Goal: Task Accomplishment & Management: Use online tool/utility

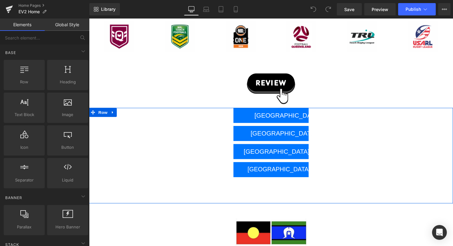
scroll to position [1565, 0]
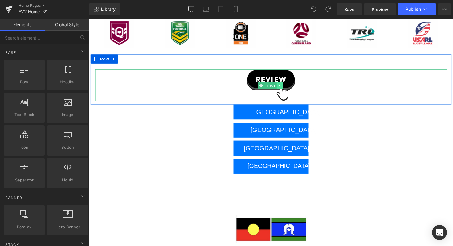
click at [281, 85] on link at bounding box center [284, 86] width 6 height 7
click at [263, 77] on img at bounding box center [275, 87] width 361 height 32
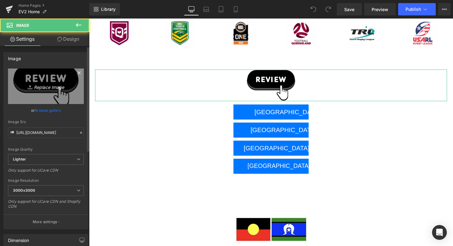
click at [35, 86] on icon "Replace Image" at bounding box center [45, 86] width 49 height 8
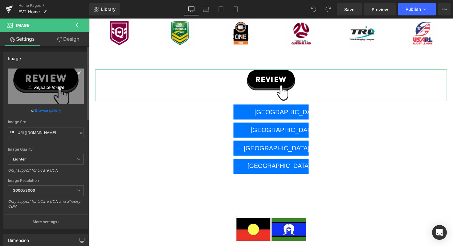
click at [44, 87] on icon "Replace Image" at bounding box center [45, 86] width 49 height 8
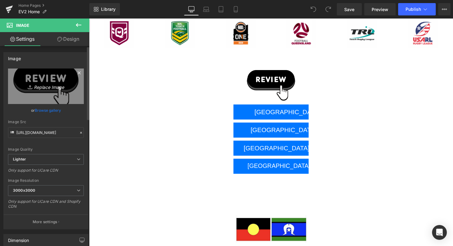
type input "C:\fakepath\Review.png"
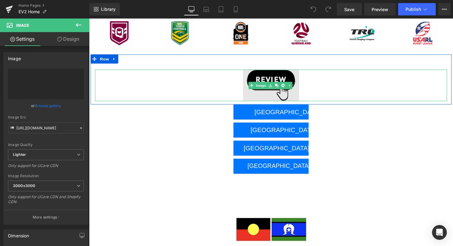
type input "https://ucarecdn.com/7bba7c77-242c-4943-84f2-a4e5ff92a89c/-/format/auto/-/previ…"
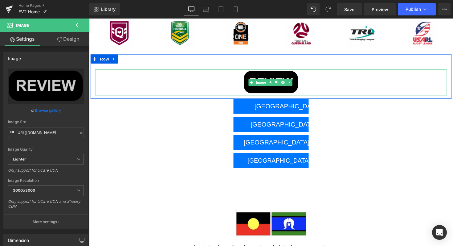
click at [243, 85] on img at bounding box center [275, 84] width 361 height 27
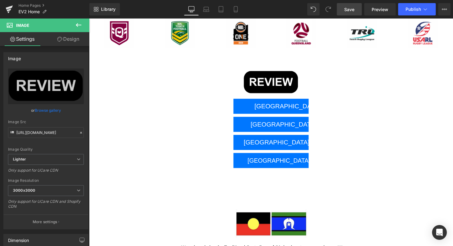
click at [350, 13] on link "Save" at bounding box center [349, 9] width 25 height 12
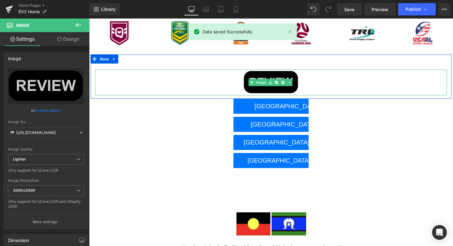
click at [304, 82] on img at bounding box center [275, 84] width 361 height 27
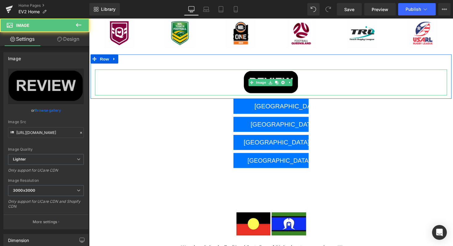
click at [286, 80] on div "Image" at bounding box center [275, 84] width 361 height 27
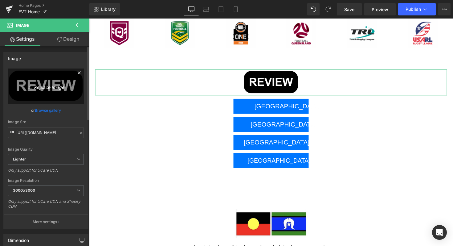
click at [55, 87] on icon "Replace Image" at bounding box center [45, 86] width 49 height 8
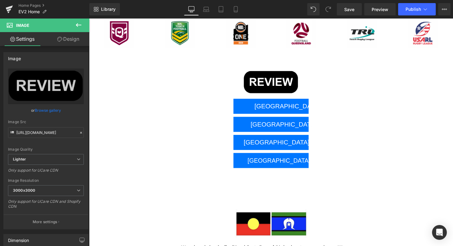
type input "C:\fakepath\Review us.png"
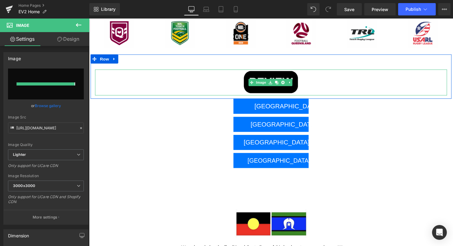
type input "https://ucarecdn.com/220ca91d-ac88-4a08-a024-79ccfc0ce8a8/-/format/auto/-/previ…"
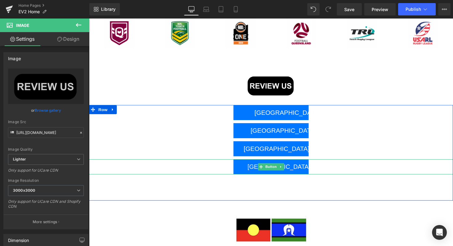
click at [409, 166] on div "UNITED STATES" at bounding box center [275, 169] width 373 height 15
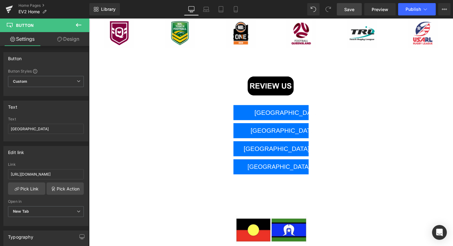
click at [350, 11] on span "Save" at bounding box center [349, 9] width 10 height 6
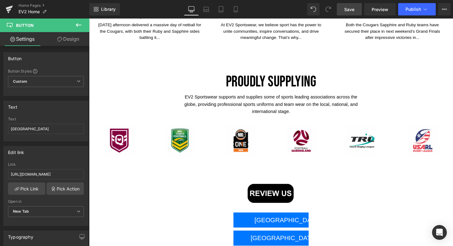
scroll to position [1456, 0]
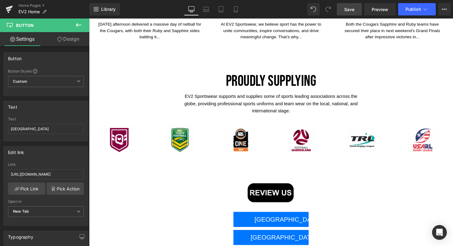
click at [347, 6] on span "Save" at bounding box center [349, 9] width 10 height 6
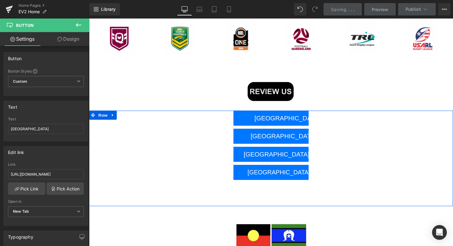
scroll to position [1563, 0]
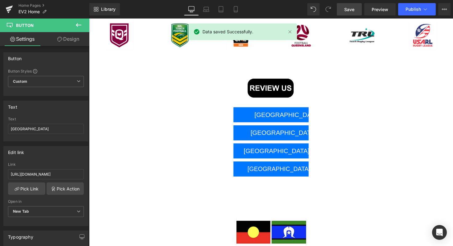
click at [353, 6] on span "Save" at bounding box center [349, 9] width 10 height 6
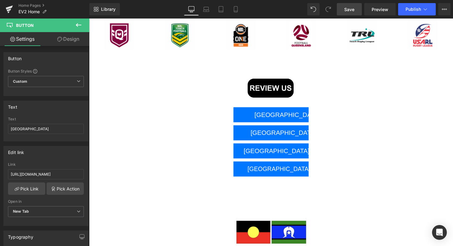
click at [350, 6] on span "Save" at bounding box center [349, 9] width 10 height 6
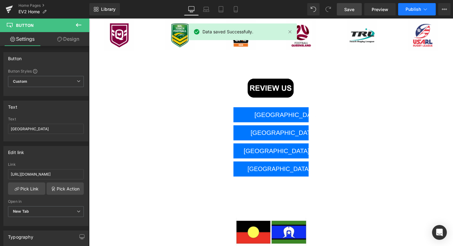
click at [410, 10] on span "Publish" at bounding box center [413, 9] width 15 height 5
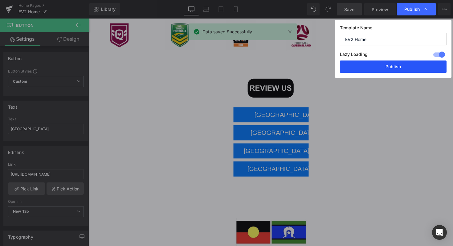
click at [379, 69] on button "Publish" at bounding box center [393, 66] width 107 height 12
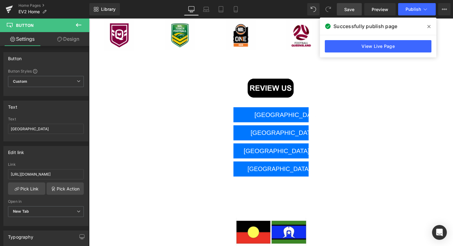
click at [431, 26] on span at bounding box center [429, 27] width 10 height 10
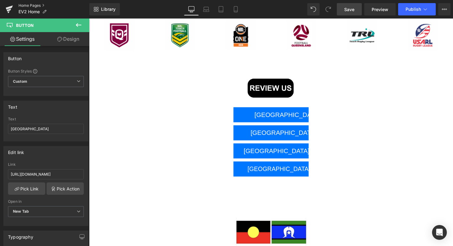
click at [24, 4] on link "Home Pages" at bounding box center [53, 5] width 71 height 5
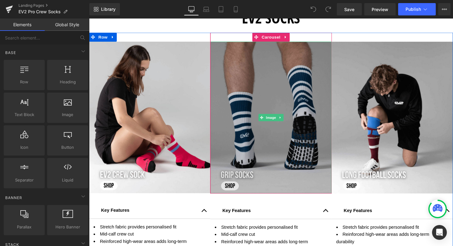
scroll to position [299, 0]
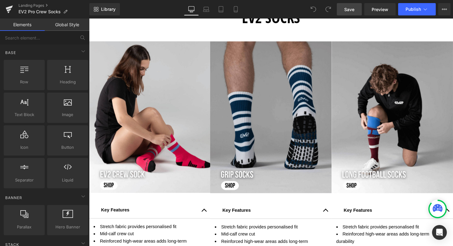
click at [345, 7] on span "Save" at bounding box center [349, 9] width 10 height 6
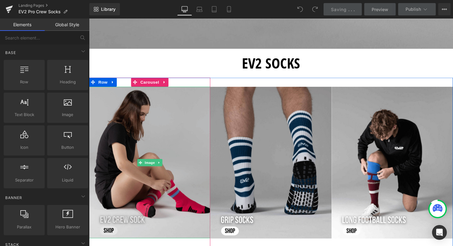
scroll to position [0, 0]
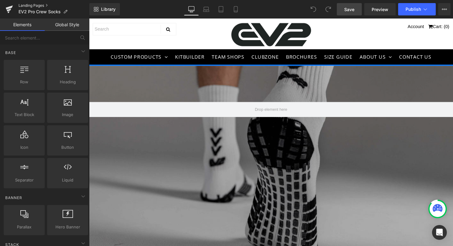
click at [37, 6] on link "Landing Pages" at bounding box center [53, 5] width 71 height 5
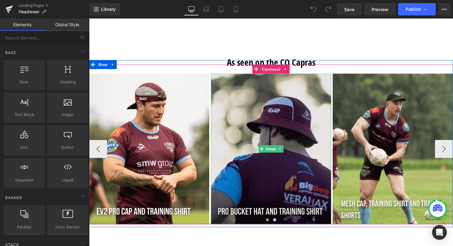
scroll to position [848, 0]
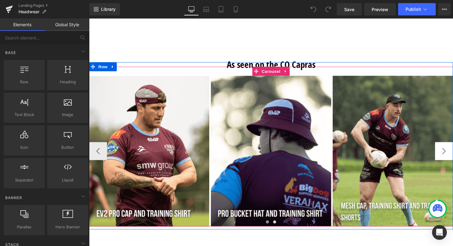
click at [450, 153] on button "›" at bounding box center [452, 154] width 18 height 18
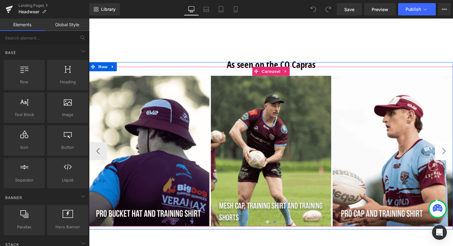
click at [448, 154] on button "›" at bounding box center [452, 154] width 18 height 18
click at [96, 158] on button "‹" at bounding box center [98, 154] width 18 height 18
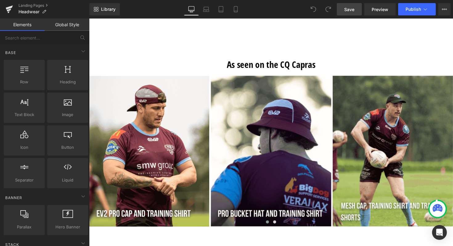
click at [347, 7] on span "Save" at bounding box center [349, 9] width 10 height 6
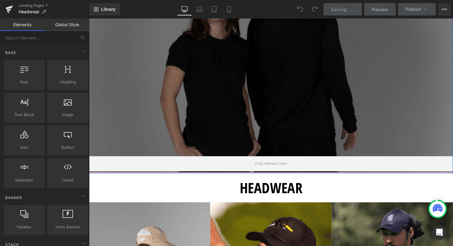
scroll to position [0, 0]
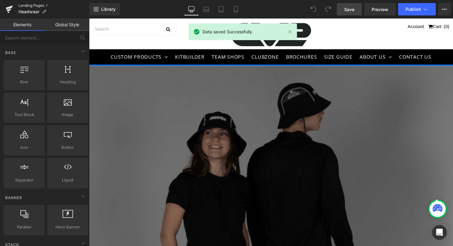
click at [29, 5] on link "Landing Pages" at bounding box center [53, 5] width 71 height 5
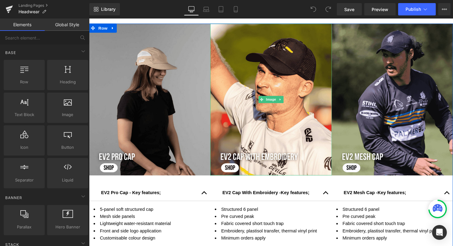
scroll to position [323, 0]
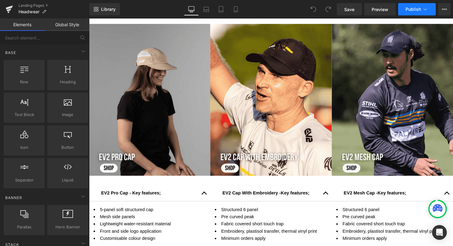
click at [412, 13] on button "Publish" at bounding box center [417, 9] width 38 height 12
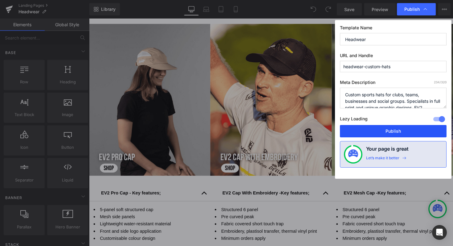
click at [372, 131] on button "Publish" at bounding box center [393, 131] width 107 height 12
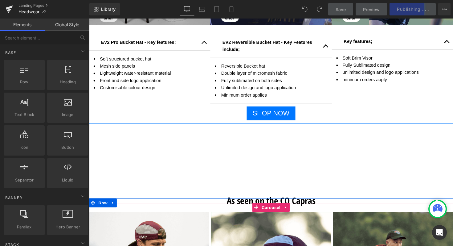
scroll to position [642, 0]
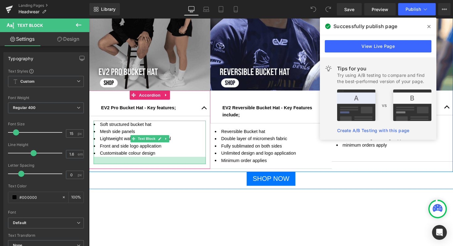
drag, startPoint x: 190, startPoint y: 159, endPoint x: 191, endPoint y: 166, distance: 7.6
click at [191, 166] on div at bounding box center [151, 163] width 115 height 7
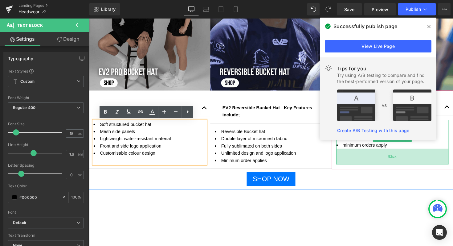
drag, startPoint x: 345, startPoint y: 159, endPoint x: 346, endPoint y: 166, distance: 7.8
click at [346, 166] on div "52px" at bounding box center [399, 160] width 115 height 16
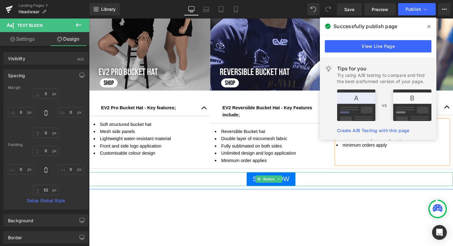
click at [352, 188] on div "SHOP NOW" at bounding box center [275, 183] width 373 height 14
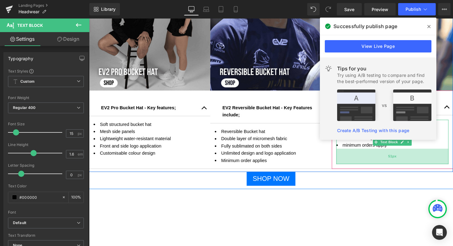
click at [348, 166] on div "51px" at bounding box center [399, 160] width 115 height 16
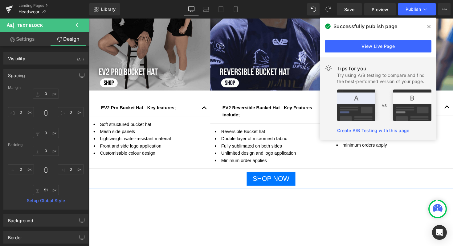
click at [428, 27] on icon at bounding box center [428, 26] width 3 height 5
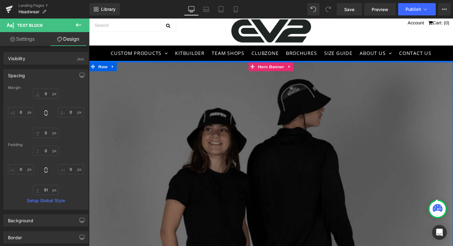
scroll to position [0, 0]
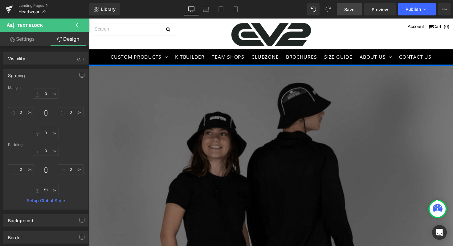
click at [345, 10] on span "Save" at bounding box center [349, 9] width 10 height 6
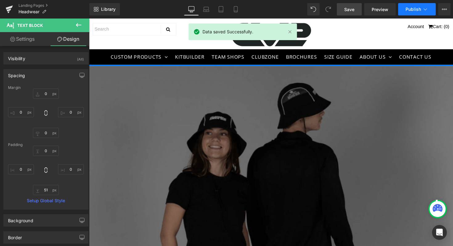
click at [412, 10] on span "Publish" at bounding box center [413, 9] width 15 height 5
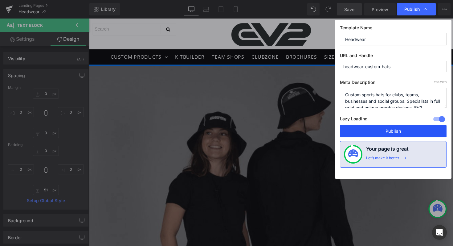
click at [370, 132] on button "Publish" at bounding box center [393, 131] width 107 height 12
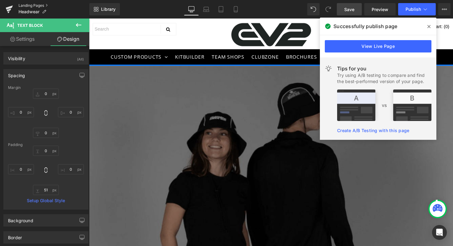
click at [25, 6] on link "Landing Pages" at bounding box center [53, 5] width 71 height 5
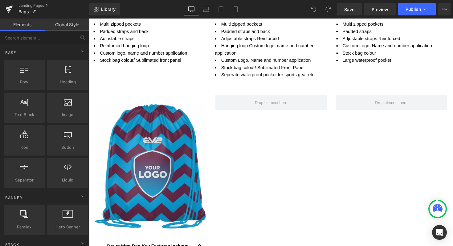
scroll to position [259, 0]
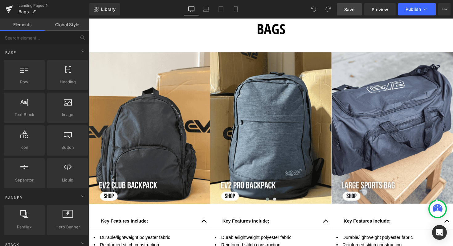
click at [354, 10] on span "Save" at bounding box center [349, 9] width 10 height 6
click at [31, 4] on link "Landing Pages" at bounding box center [53, 5] width 71 height 5
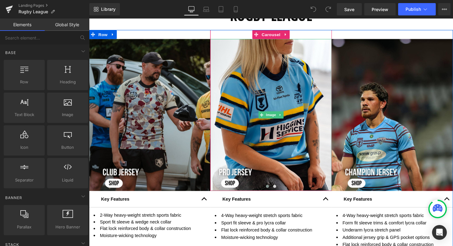
scroll to position [257, 0]
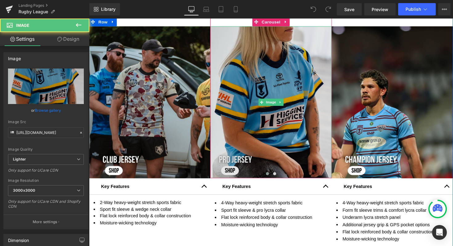
click at [279, 54] on img at bounding box center [275, 104] width 124 height 155
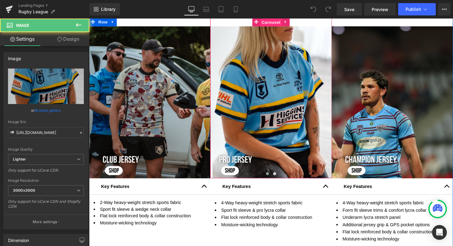
click at [273, 21] on span "Carousel" at bounding box center [275, 22] width 22 height 9
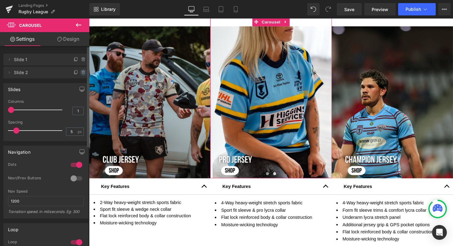
click at [81, 72] on icon at bounding box center [83, 72] width 5 height 5
click at [80, 72] on button "Delete" at bounding box center [76, 73] width 19 height 8
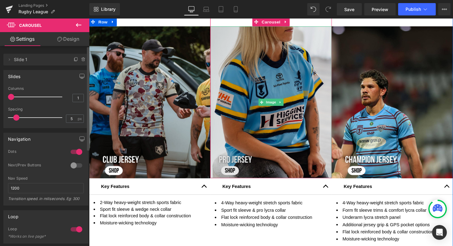
click at [294, 56] on img at bounding box center [275, 104] width 124 height 155
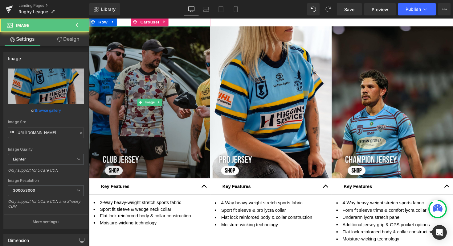
click at [177, 56] on img at bounding box center [151, 104] width 124 height 155
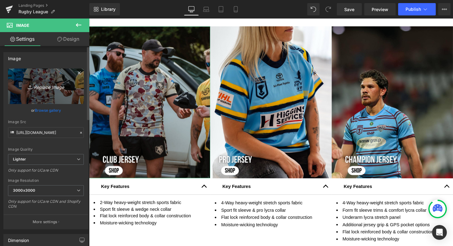
click at [47, 85] on icon "Replace Image" at bounding box center [45, 86] width 49 height 8
type input "C:\fakepath\Shop now EV2 Cap with Embroidery (5) (1).png"
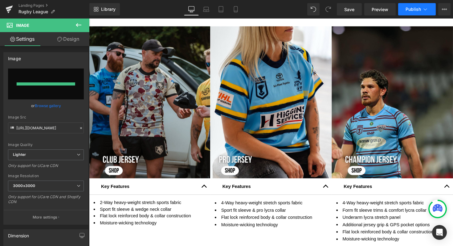
type input "https://ucarecdn.com/8e3fbe8a-6080-4730-8a50-aa967c00d62f/-/format/auto/-/previ…"
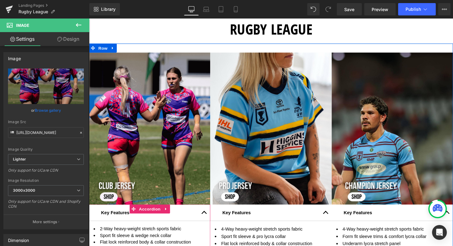
scroll to position [228, 0]
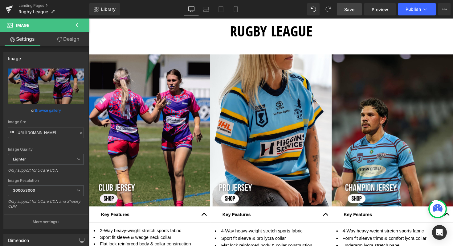
click at [348, 6] on span "Save" at bounding box center [349, 9] width 10 height 6
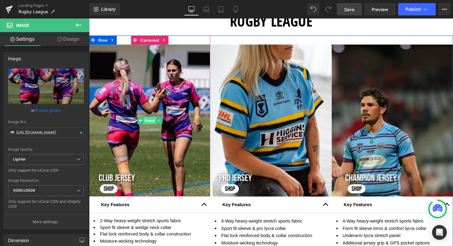
scroll to position [239, 0]
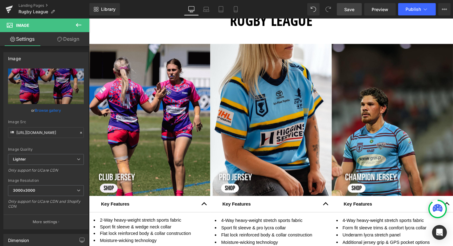
click at [350, 10] on span "Save" at bounding box center [349, 9] width 10 height 6
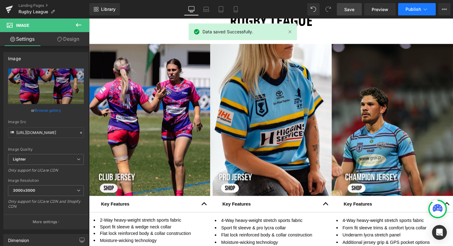
click at [412, 11] on span "Publish" at bounding box center [413, 9] width 15 height 5
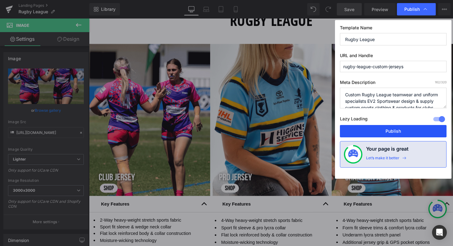
click at [387, 133] on button "Publish" at bounding box center [393, 131] width 107 height 12
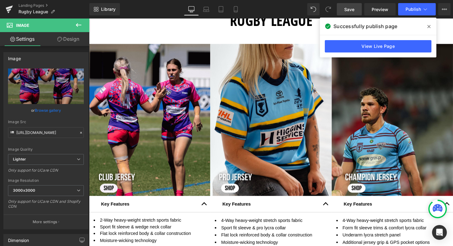
click at [351, 8] on span "Save" at bounding box center [349, 9] width 10 height 6
click at [426, 26] on span at bounding box center [429, 27] width 10 height 10
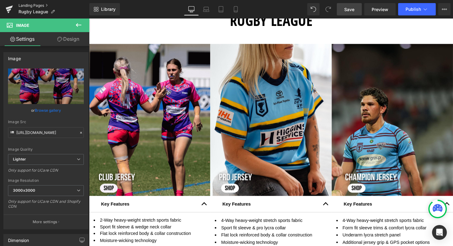
click at [28, 5] on link "Landing Pages" at bounding box center [53, 5] width 71 height 5
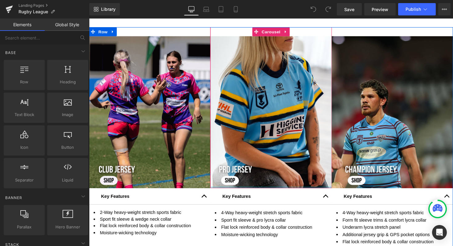
scroll to position [247, 0]
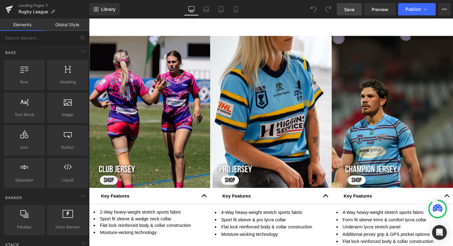
click at [355, 6] on link "Save" at bounding box center [349, 9] width 25 height 12
